Goal: Check status: Check status

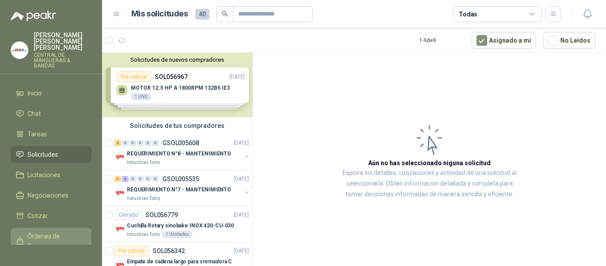
click at [48, 231] on span "Órdenes de Compra" at bounding box center [55, 241] width 55 height 20
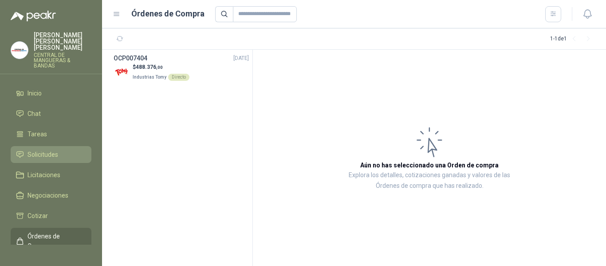
click at [47, 150] on span "Solicitudes" at bounding box center [43, 155] width 31 height 10
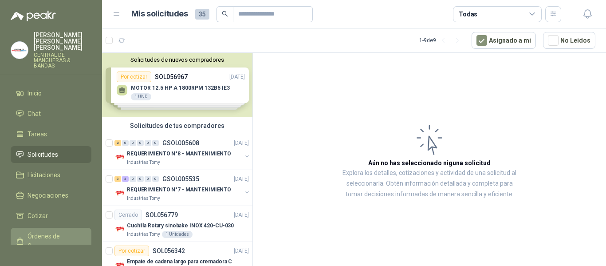
click at [47, 231] on span "Órdenes de Compra" at bounding box center [55, 241] width 55 height 20
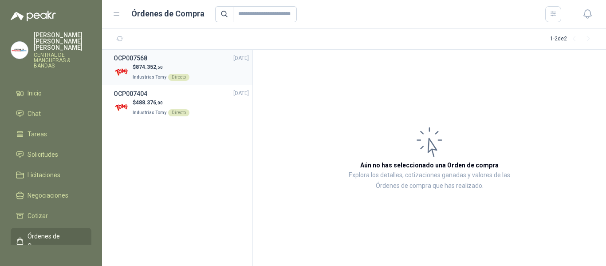
click at [154, 63] on div "OCP007568 [DATE]" at bounding box center [181, 58] width 135 height 10
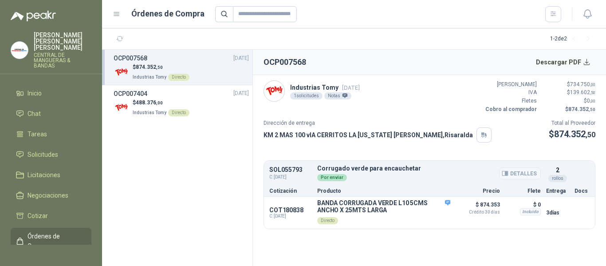
click at [520, 175] on button "Detalles" at bounding box center [520, 173] width 42 height 12
click at [525, 173] on button "Detalles" at bounding box center [520, 173] width 42 height 12
click at [562, 179] on div "rollos" at bounding box center [558, 178] width 19 height 7
click at [325, 175] on div "Por enviar" at bounding box center [332, 177] width 30 height 7
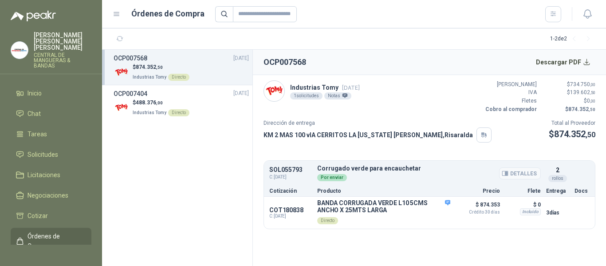
click at [365, 173] on div "Por enviar" at bounding box center [429, 177] width 224 height 10
click at [173, 117] on li "OCP007404 [DATE] $ 488.376 ,00 Industrias Tomy Directo" at bounding box center [177, 102] width 150 height 35
click at [234, 194] on section "OCP007568 [DATE] $ 874.352 ,50 Industrias Tomy Directo OCP007404 [DATE] $ 488.3…" at bounding box center [177, 158] width 151 height 216
click at [162, 160] on section "OCP007568 [DATE] $ 874.352 ,50 Industrias Tomy Directo OCP007404 [DATE] $ 488.3…" at bounding box center [177, 158] width 151 height 216
click at [45, 231] on span "Órdenes de Compra" at bounding box center [55, 241] width 55 height 20
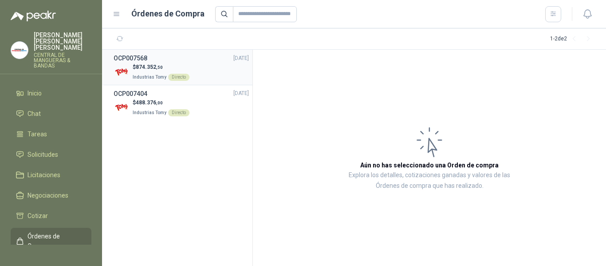
click at [149, 68] on span "874.352 ,50" at bounding box center [149, 67] width 27 height 6
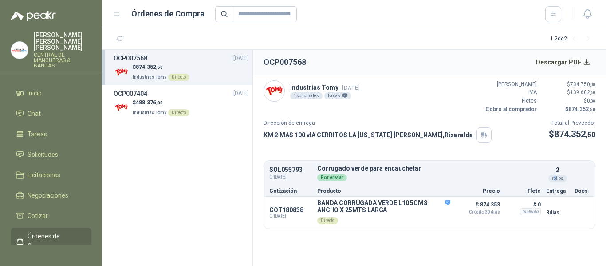
click at [555, 178] on div "rollos" at bounding box center [558, 178] width 19 height 7
click at [556, 178] on div "rollos" at bounding box center [558, 178] width 19 height 7
click at [582, 60] on button "Descargar PDF" at bounding box center [563, 62] width 65 height 18
click at [146, 104] on span "488.376 ,00" at bounding box center [149, 102] width 27 height 6
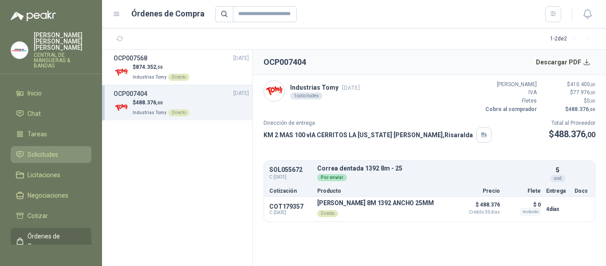
click at [46, 150] on span "Solicitudes" at bounding box center [43, 155] width 31 height 10
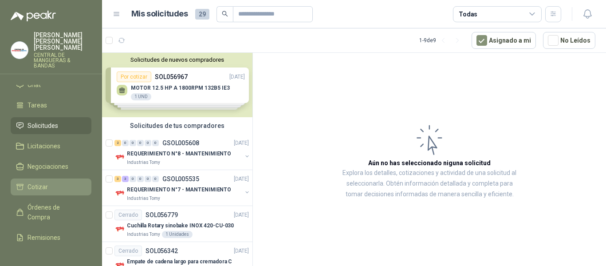
scroll to position [44, 0]
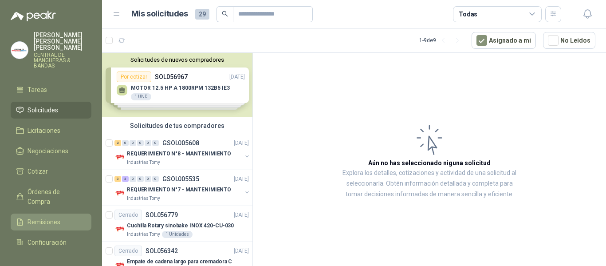
click at [52, 217] on span "Remisiones" at bounding box center [44, 222] width 33 height 10
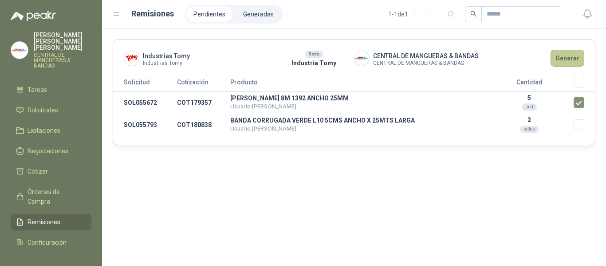
click at [568, 56] on button "Generar" at bounding box center [568, 58] width 34 height 17
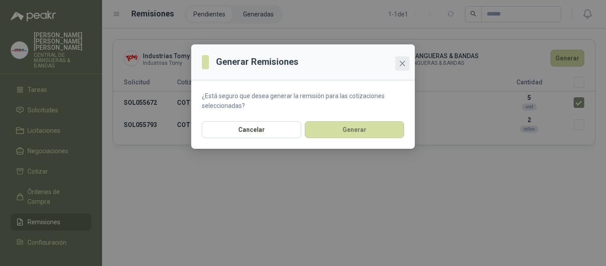
click at [403, 60] on icon "close" at bounding box center [402, 63] width 7 height 7
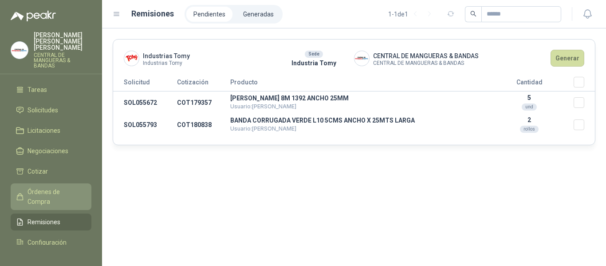
click at [39, 190] on span "Órdenes de Compra" at bounding box center [55, 197] width 55 height 20
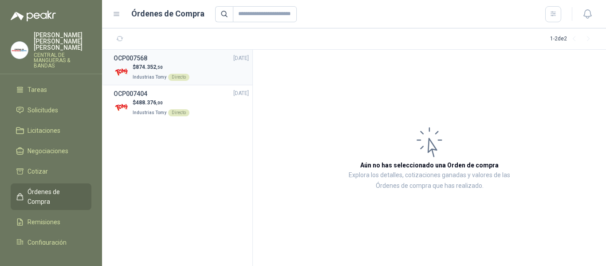
click at [154, 61] on div "OCP007568 [DATE]" at bounding box center [181, 58] width 135 height 10
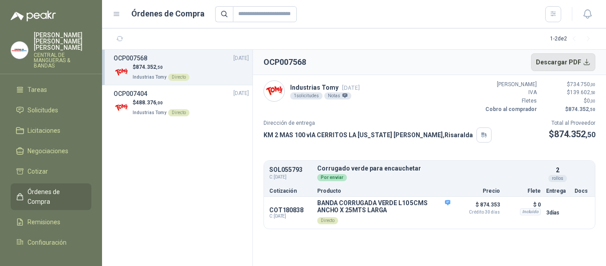
click at [571, 61] on button "Descargar PDF" at bounding box center [563, 62] width 65 height 18
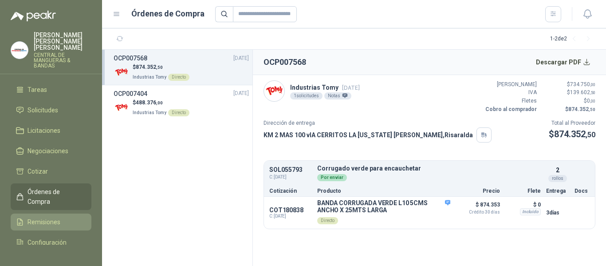
click at [43, 217] on span "Remisiones" at bounding box center [44, 222] width 33 height 10
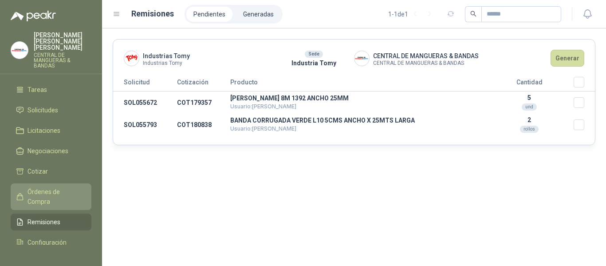
click at [49, 189] on span "Órdenes de Compra" at bounding box center [55, 197] width 55 height 20
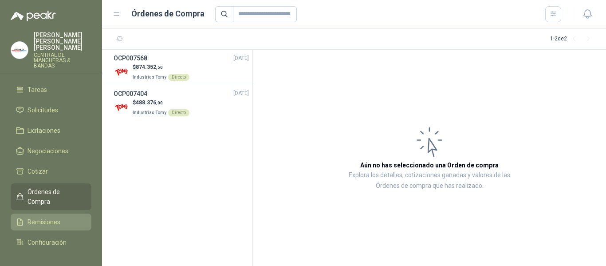
click at [48, 217] on span "Remisiones" at bounding box center [44, 222] width 33 height 10
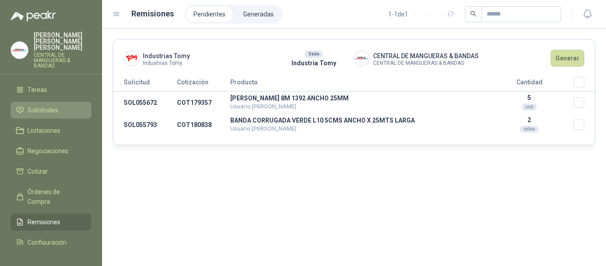
click at [52, 105] on span "Solicitudes" at bounding box center [43, 110] width 31 height 10
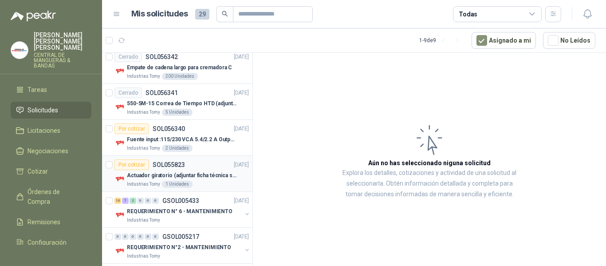
scroll to position [201, 0]
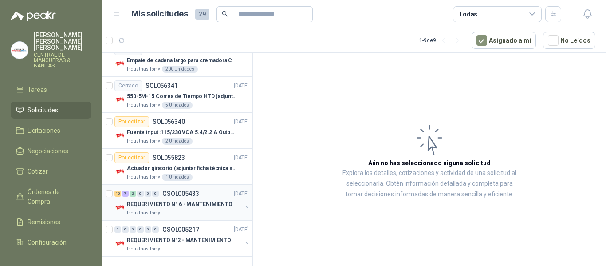
click at [191, 197] on div "10 7 2 0 0 0 GSOL005433 [DATE]" at bounding box center [182, 193] width 136 height 11
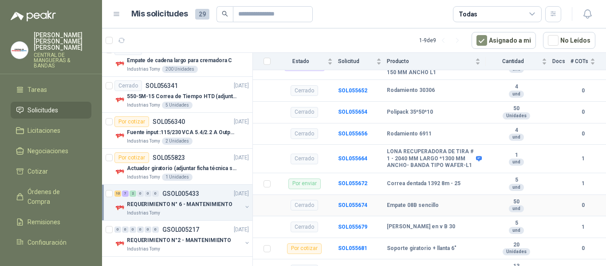
scroll to position [178, 0]
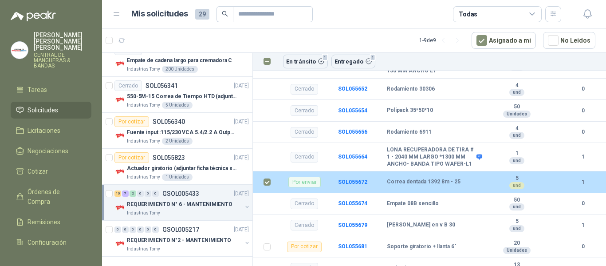
click at [393, 178] on b "Correa dentada 1392 8m - 25" at bounding box center [424, 181] width 74 height 7
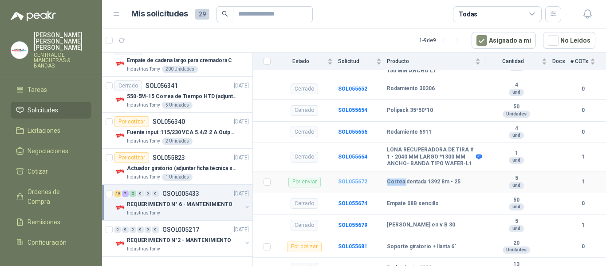
click at [350, 178] on b "SOL055672" at bounding box center [352, 181] width 29 height 6
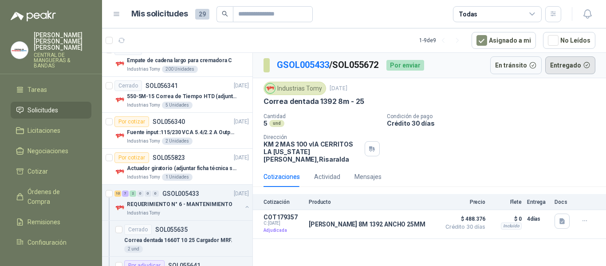
click at [585, 66] on button "Entregado" at bounding box center [570, 65] width 51 height 18
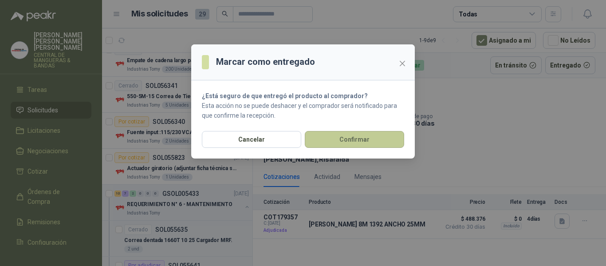
click at [359, 140] on button "Confirmar" at bounding box center [354, 139] width 99 height 17
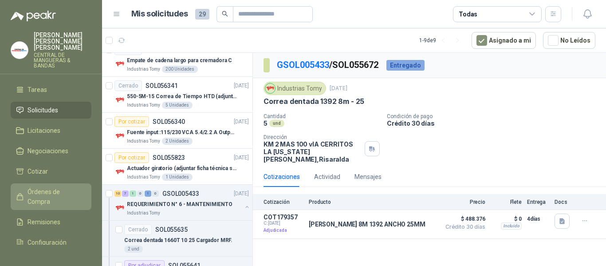
click at [42, 187] on span "Órdenes de Compra" at bounding box center [55, 197] width 55 height 20
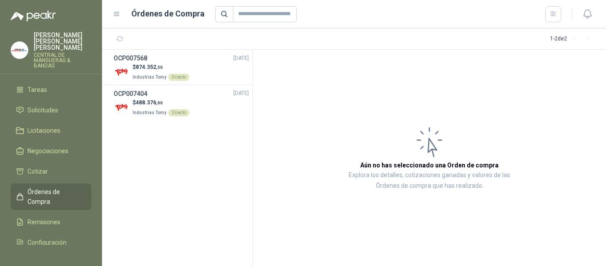
click at [33, 189] on span "Órdenes de Compra" at bounding box center [55, 197] width 55 height 20
click at [53, 126] on span "Licitaciones" at bounding box center [44, 131] width 33 height 10
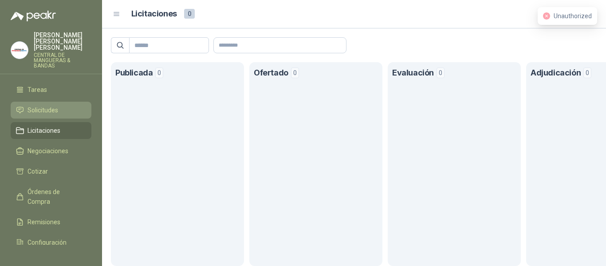
click at [56, 102] on link "Solicitudes" at bounding box center [51, 110] width 81 height 17
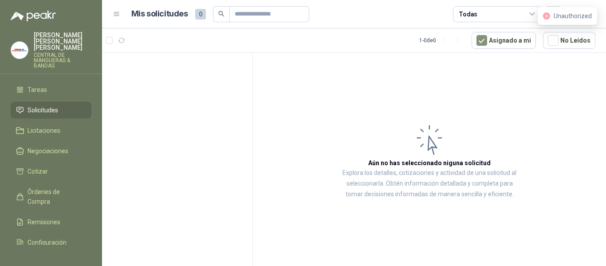
click at [45, 105] on span "Solicitudes" at bounding box center [43, 110] width 31 height 10
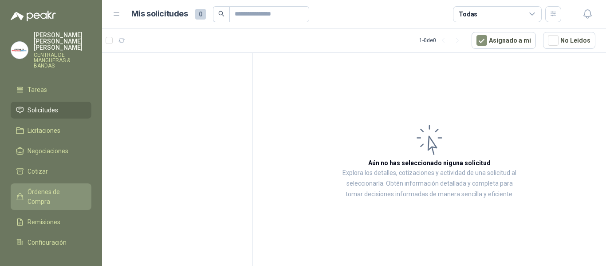
click at [41, 190] on span "Órdenes de Compra" at bounding box center [55, 197] width 55 height 20
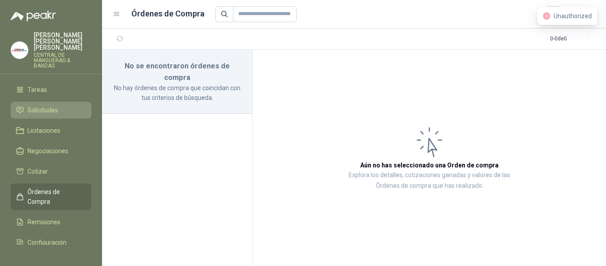
click at [51, 105] on span "Solicitudes" at bounding box center [43, 110] width 31 height 10
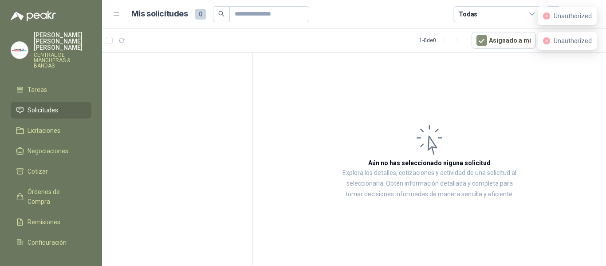
click at [549, 39] on icon "close-circle" at bounding box center [546, 40] width 7 height 7
click at [547, 15] on icon "close-circle" at bounding box center [546, 15] width 7 height 7
click at [155, 68] on div at bounding box center [177, 161] width 151 height 216
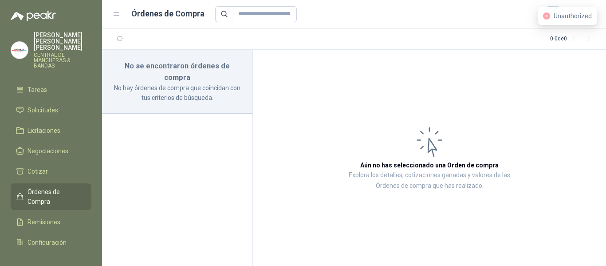
click at [55, 192] on span "Órdenes de Compra" at bounding box center [55, 197] width 55 height 20
